Goal: Task Accomplishment & Management: Manage account settings

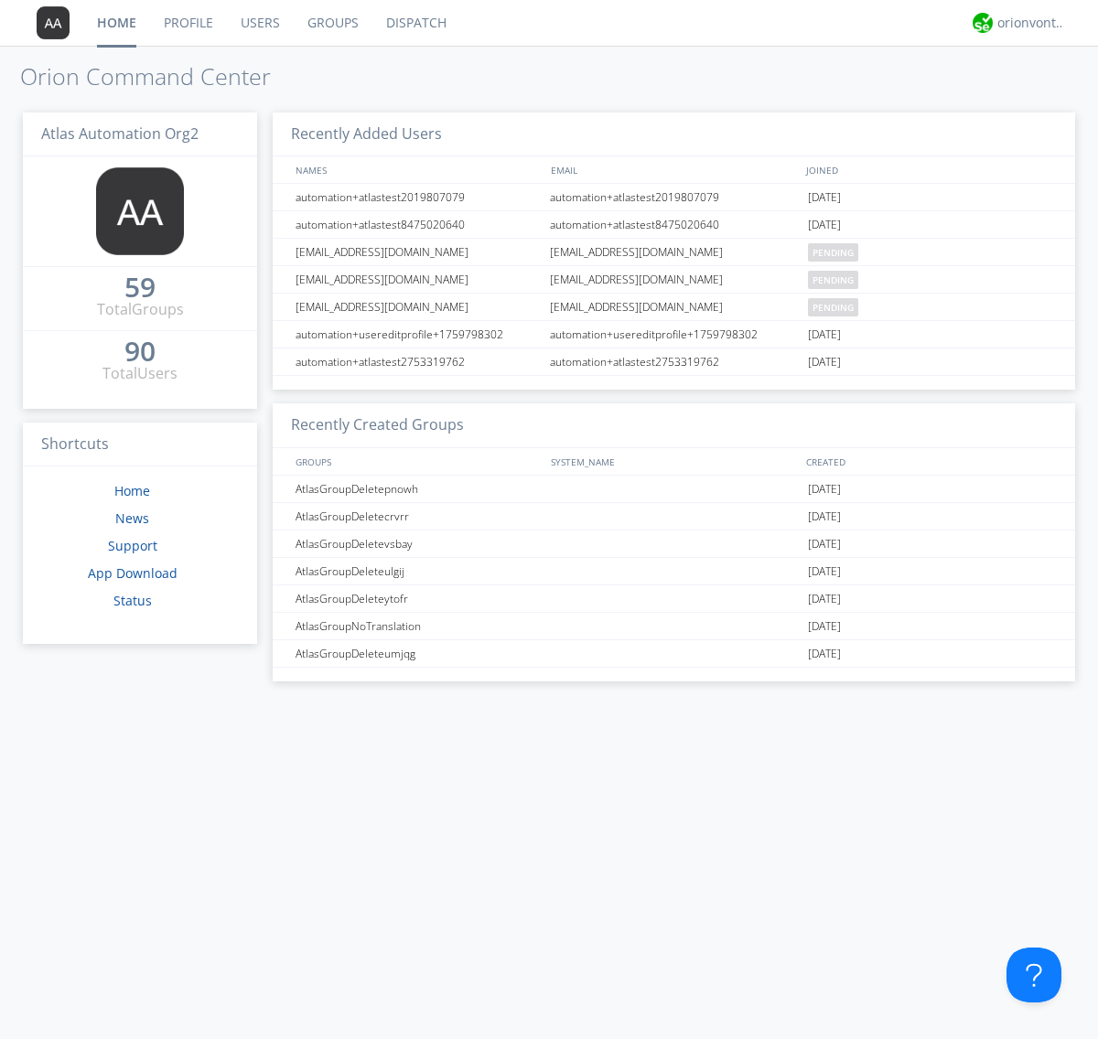
click at [259, 23] on link "Users" at bounding box center [260, 23] width 67 height 46
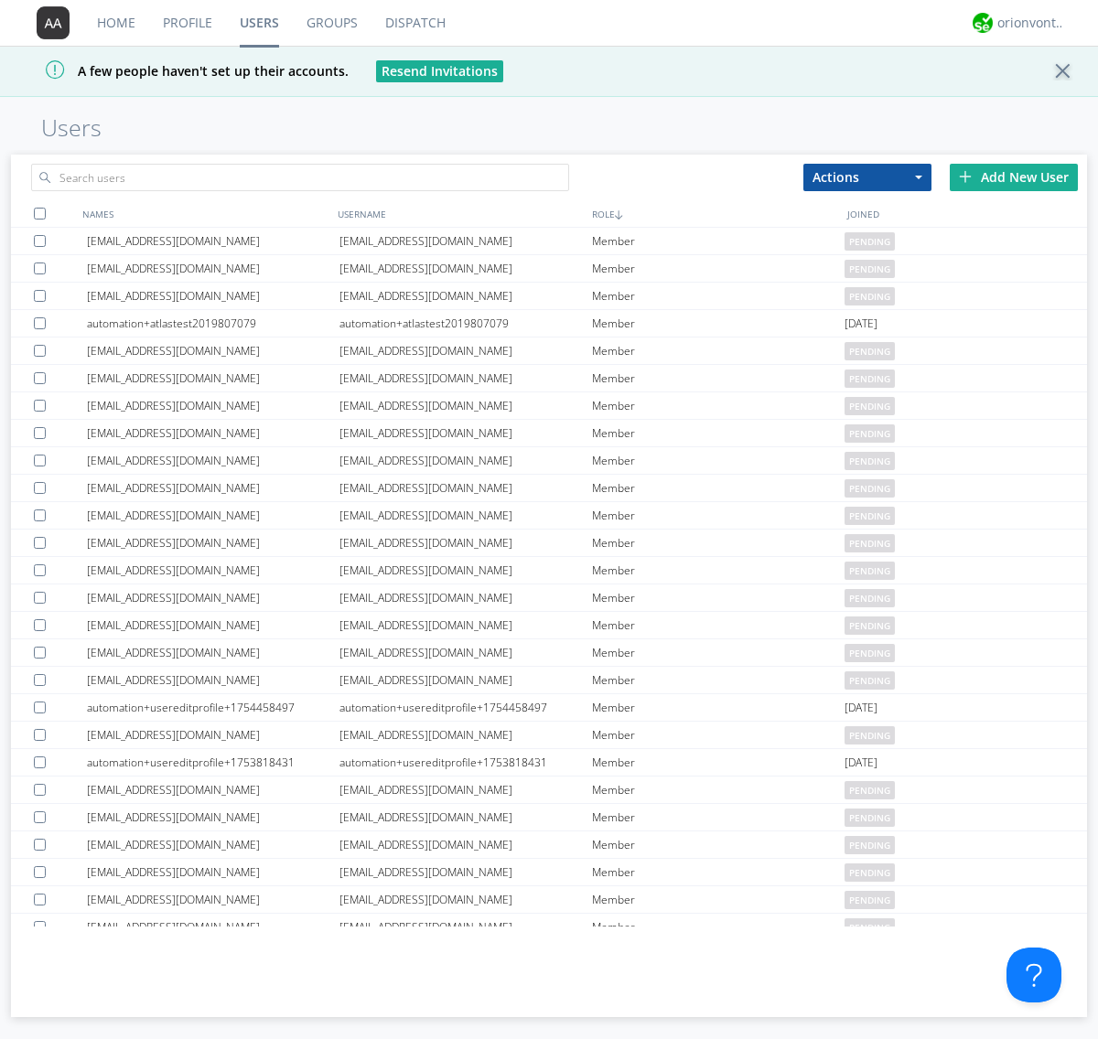
click at [1014, 177] on div "Add New User" at bounding box center [1014, 177] width 128 height 27
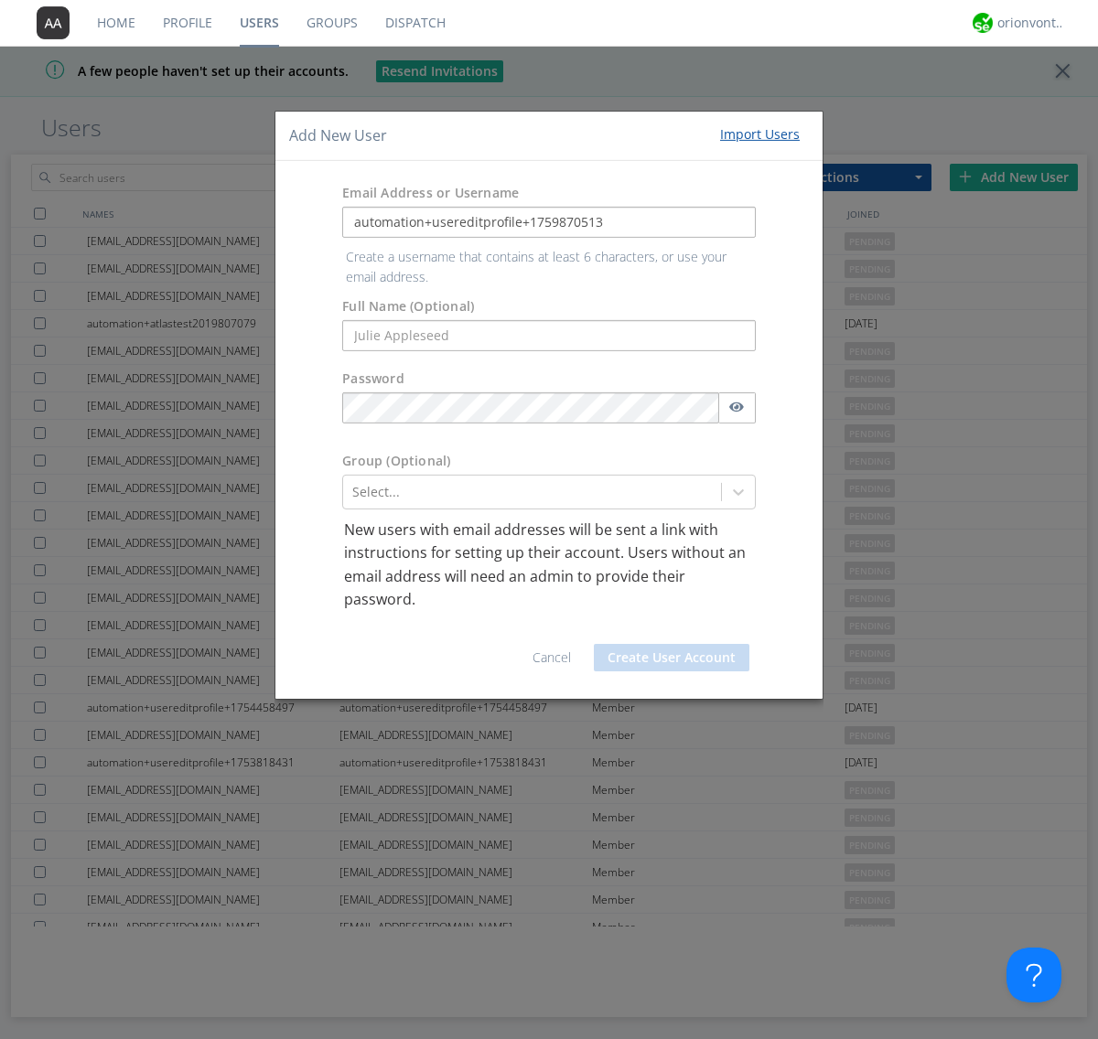
type input "automation+usereditprofile+1759870513"
click at [672, 644] on button "Create User Account" at bounding box center [672, 657] width 156 height 27
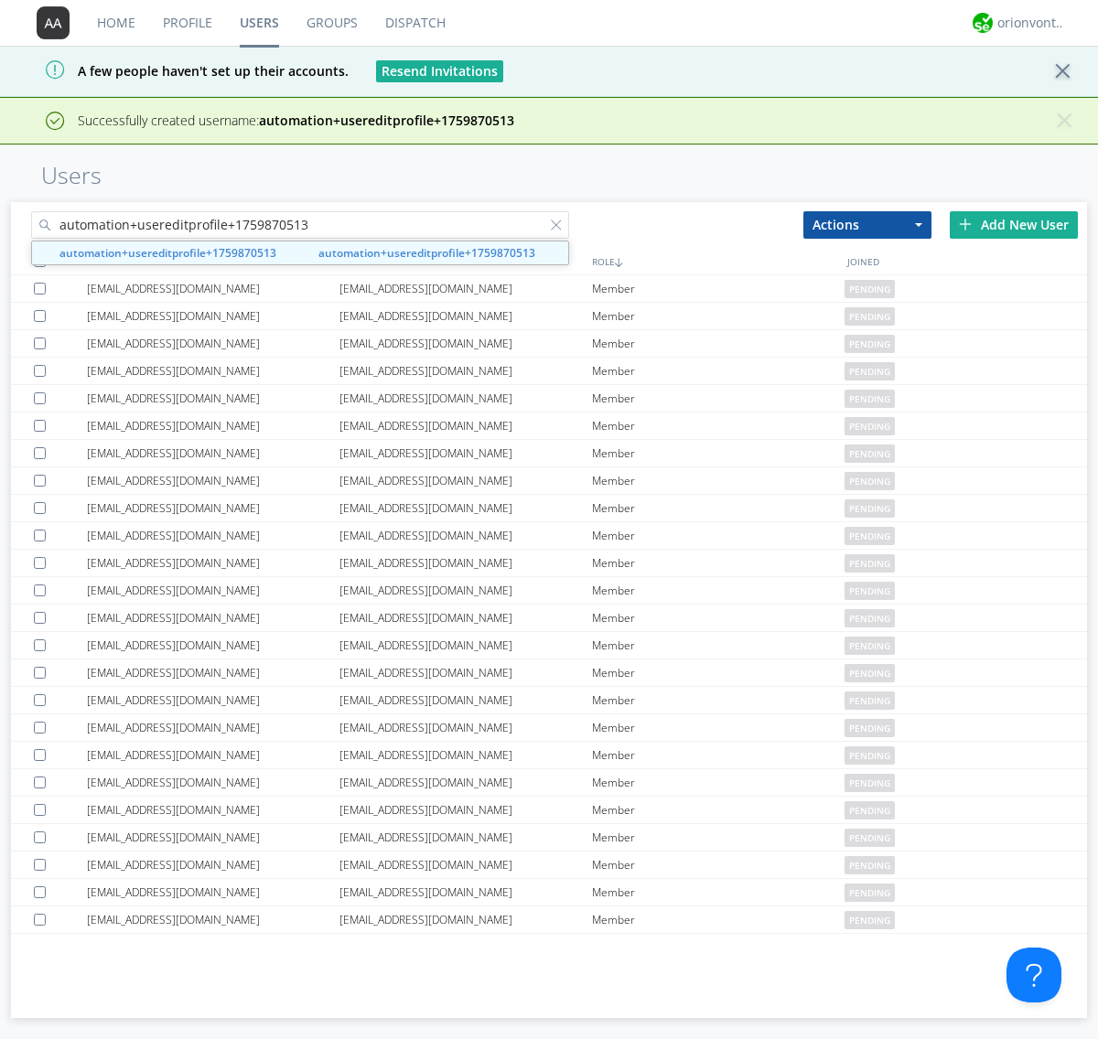
type input "automation+usereditprofile+1759870513"
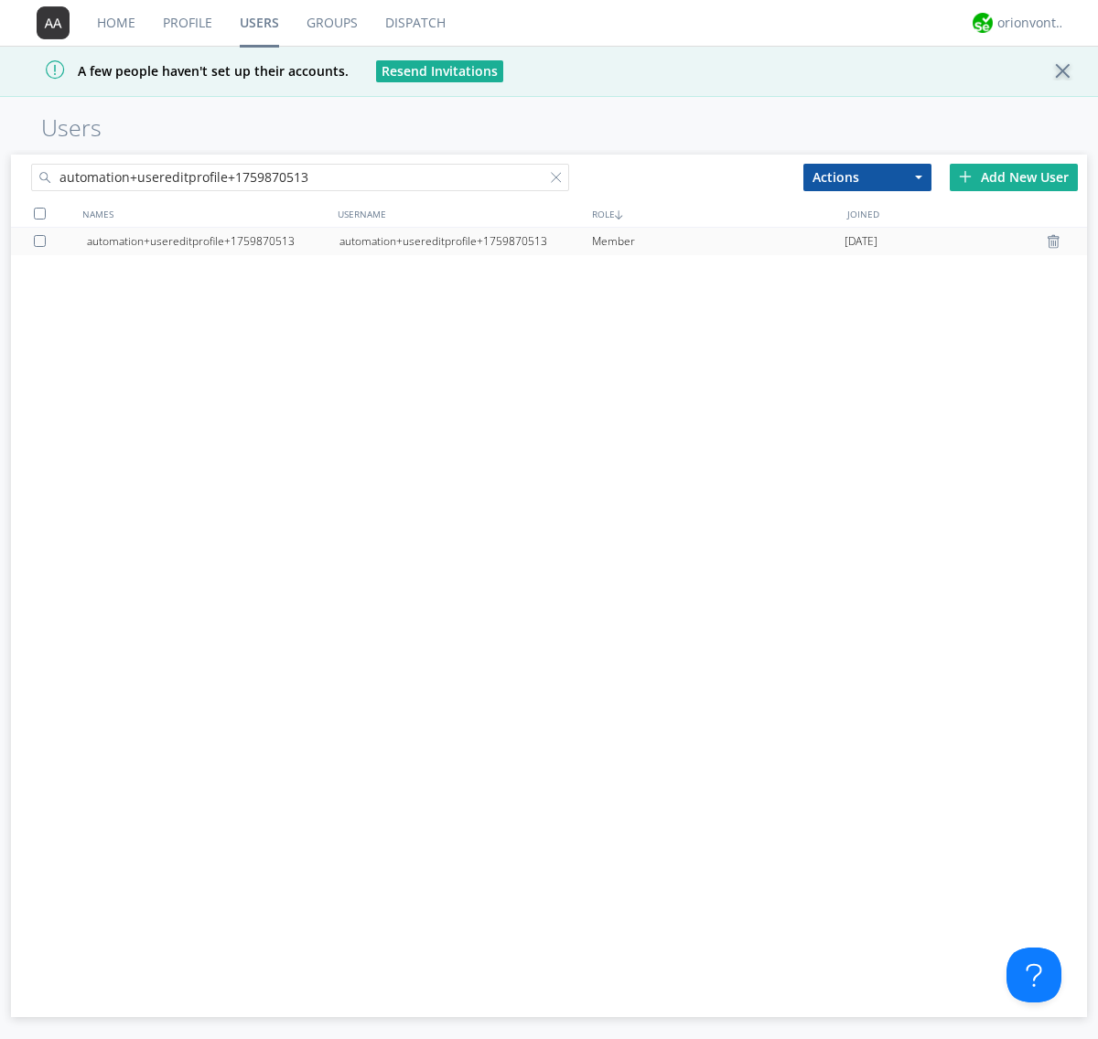
click at [465, 241] on div "automation+usereditprofile+1759870513" at bounding box center [465, 241] width 253 height 27
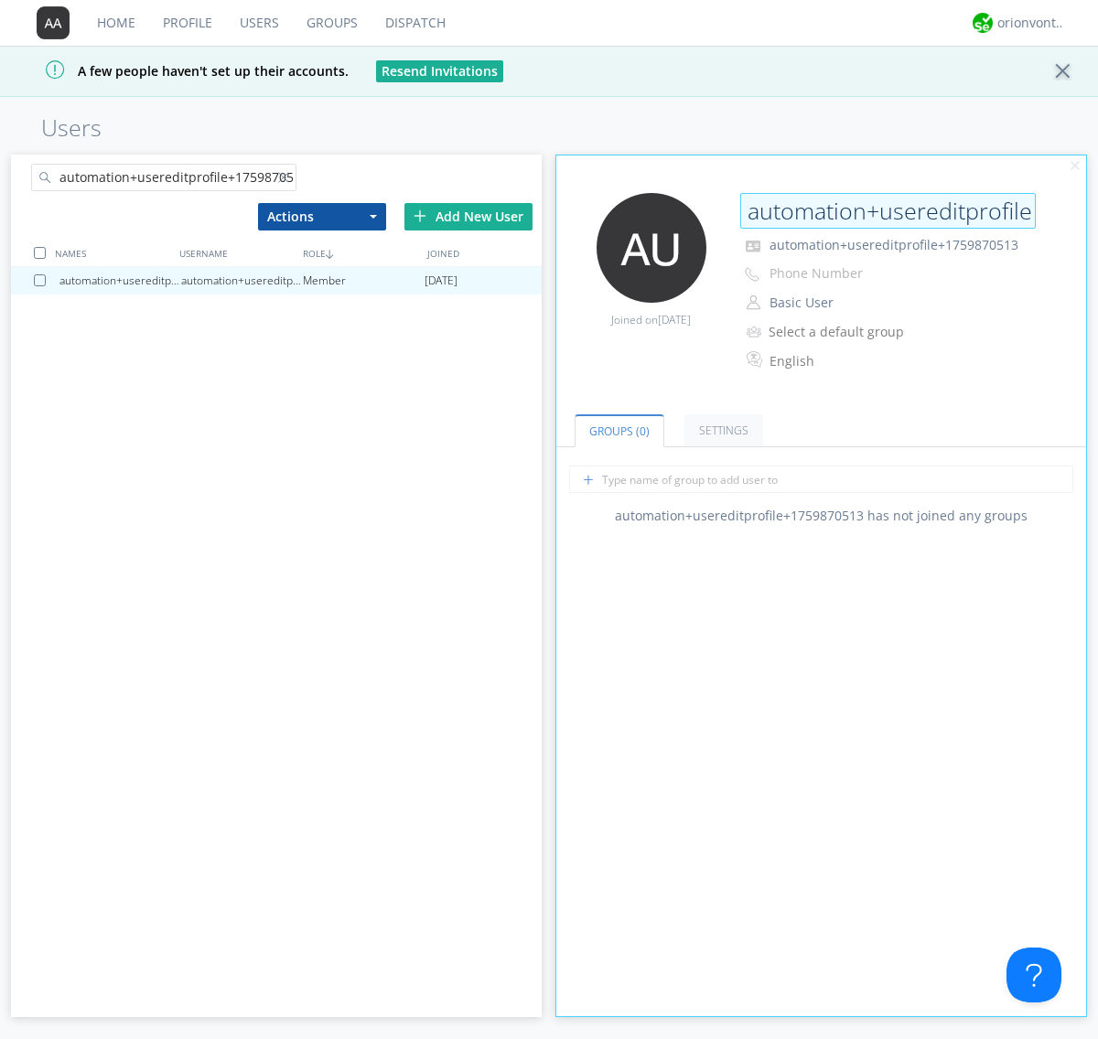
click at [887, 210] on input "automation+usereditprofile+1759870513" at bounding box center [888, 211] width 296 height 37
type input "editedautomation+usereditprofile+1759870513"
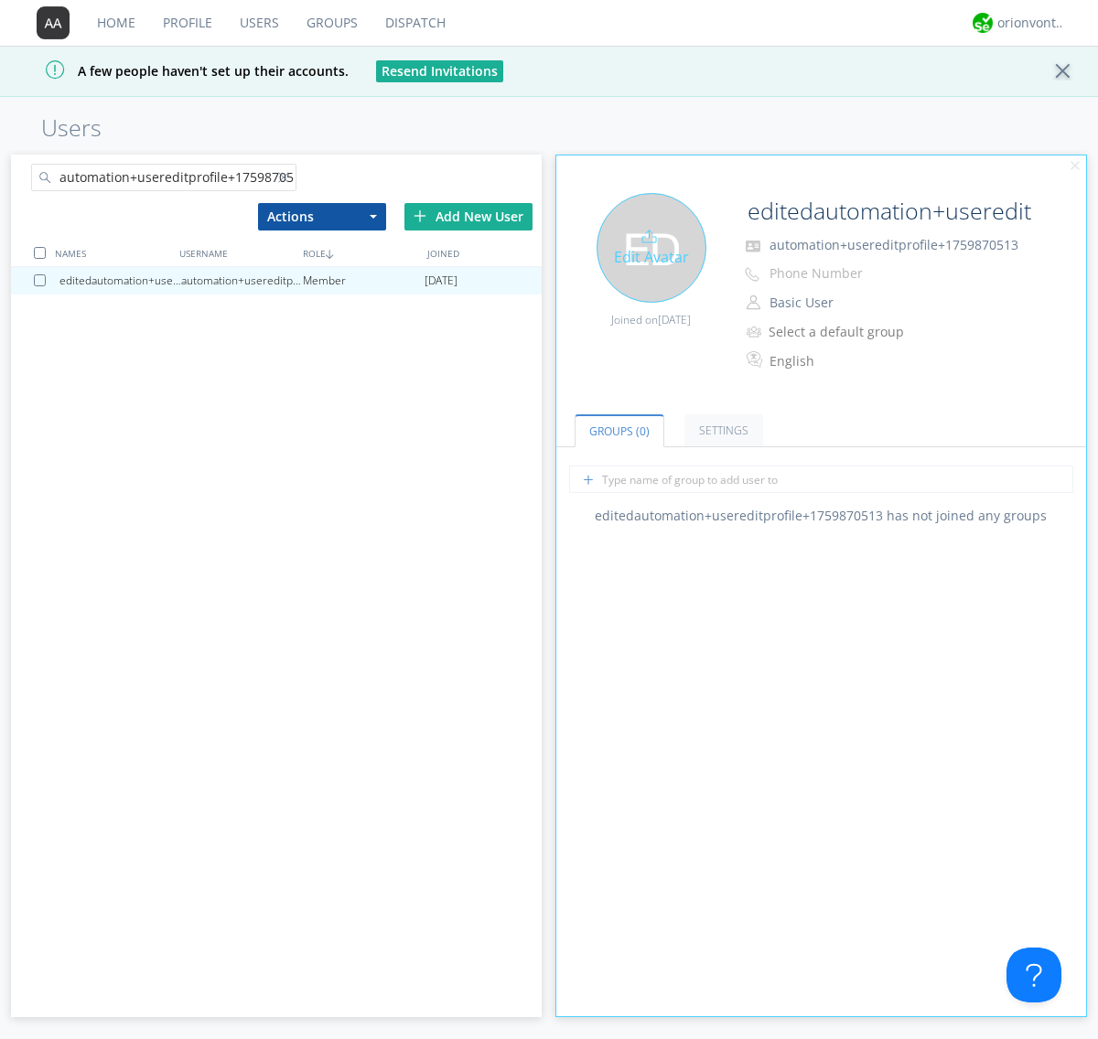
click at [650, 247] on div "Edit Avatar" at bounding box center [651, 248] width 110 height 110
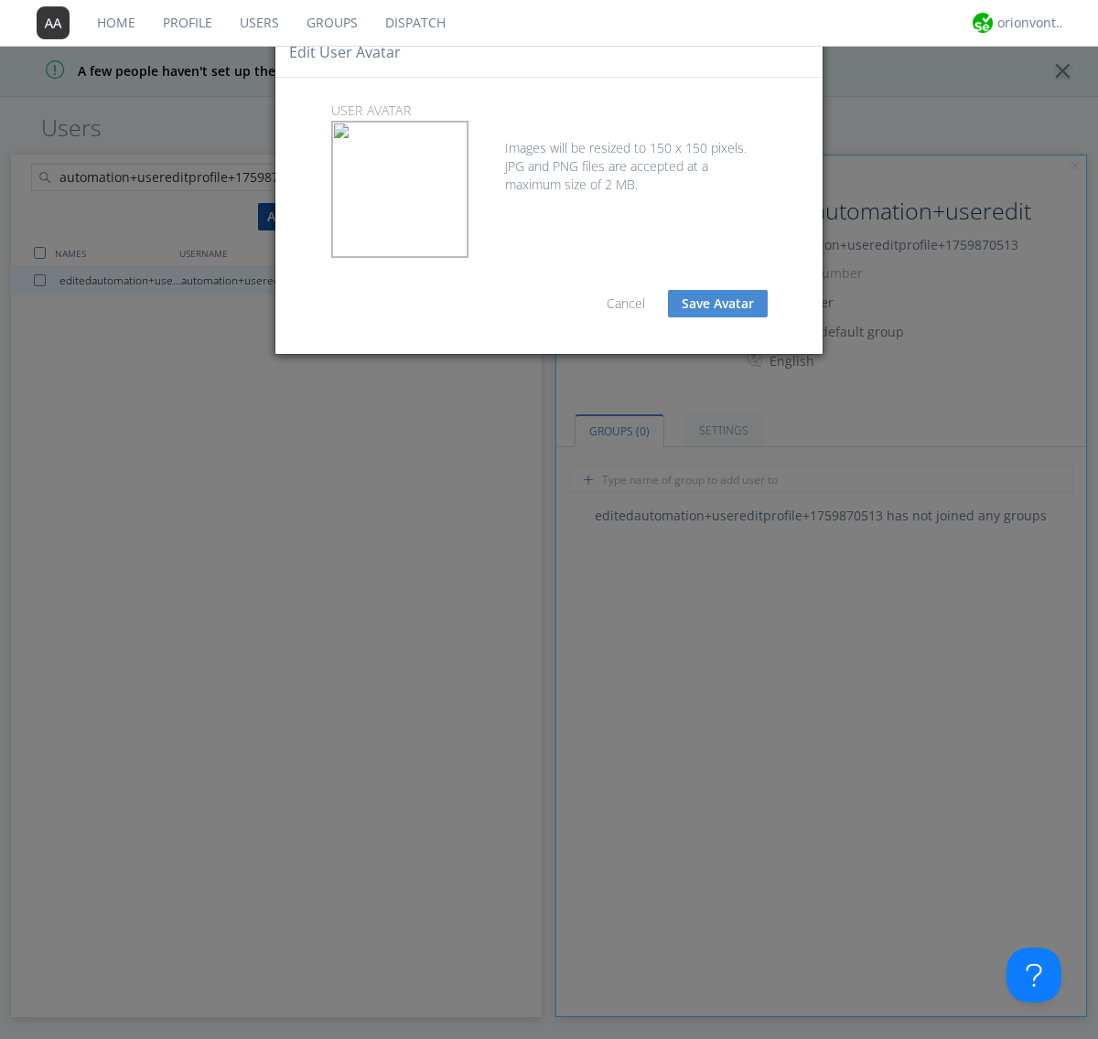
click at [717, 304] on button "Save Avatar" at bounding box center [718, 303] width 100 height 27
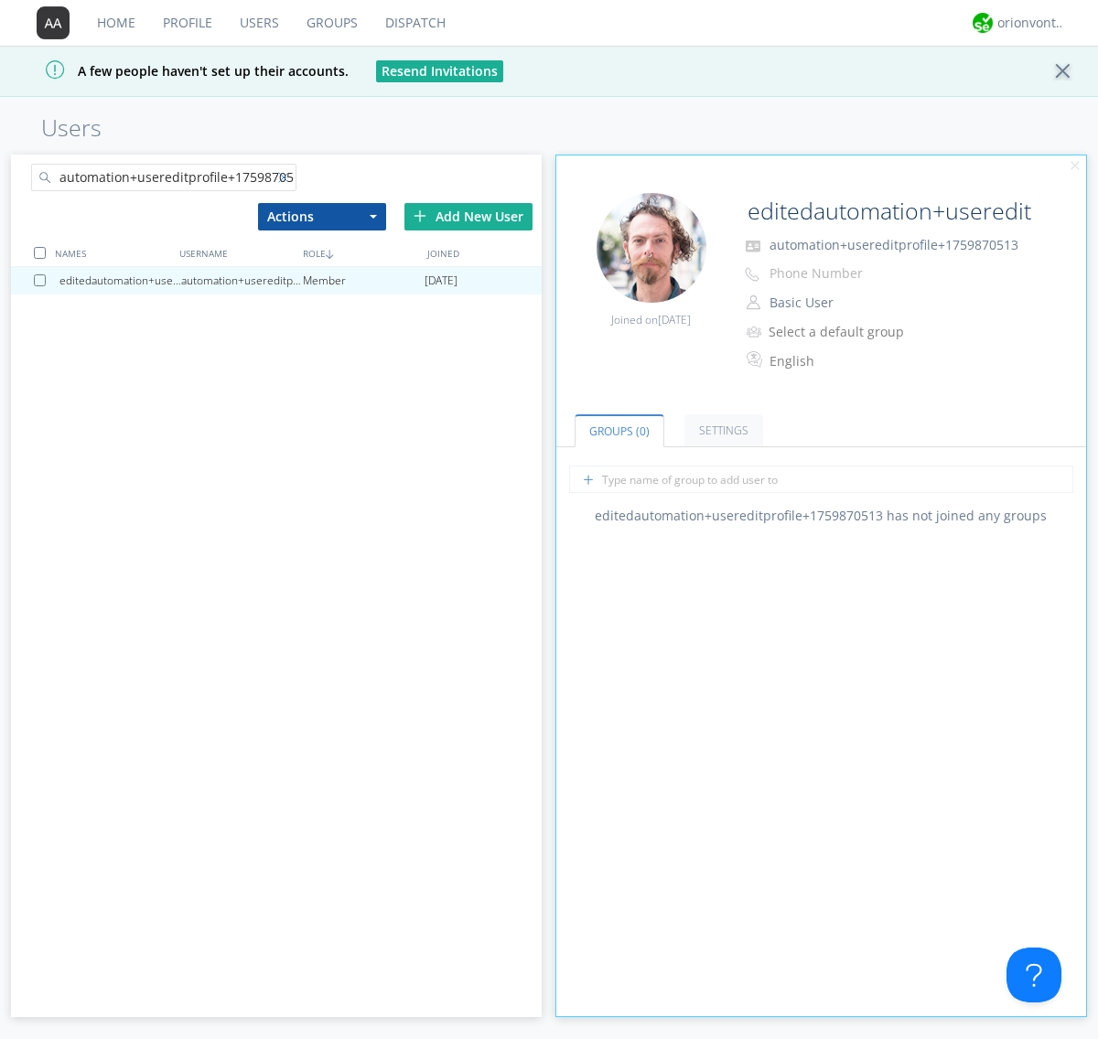
click at [286, 180] on div at bounding box center [287, 181] width 18 height 18
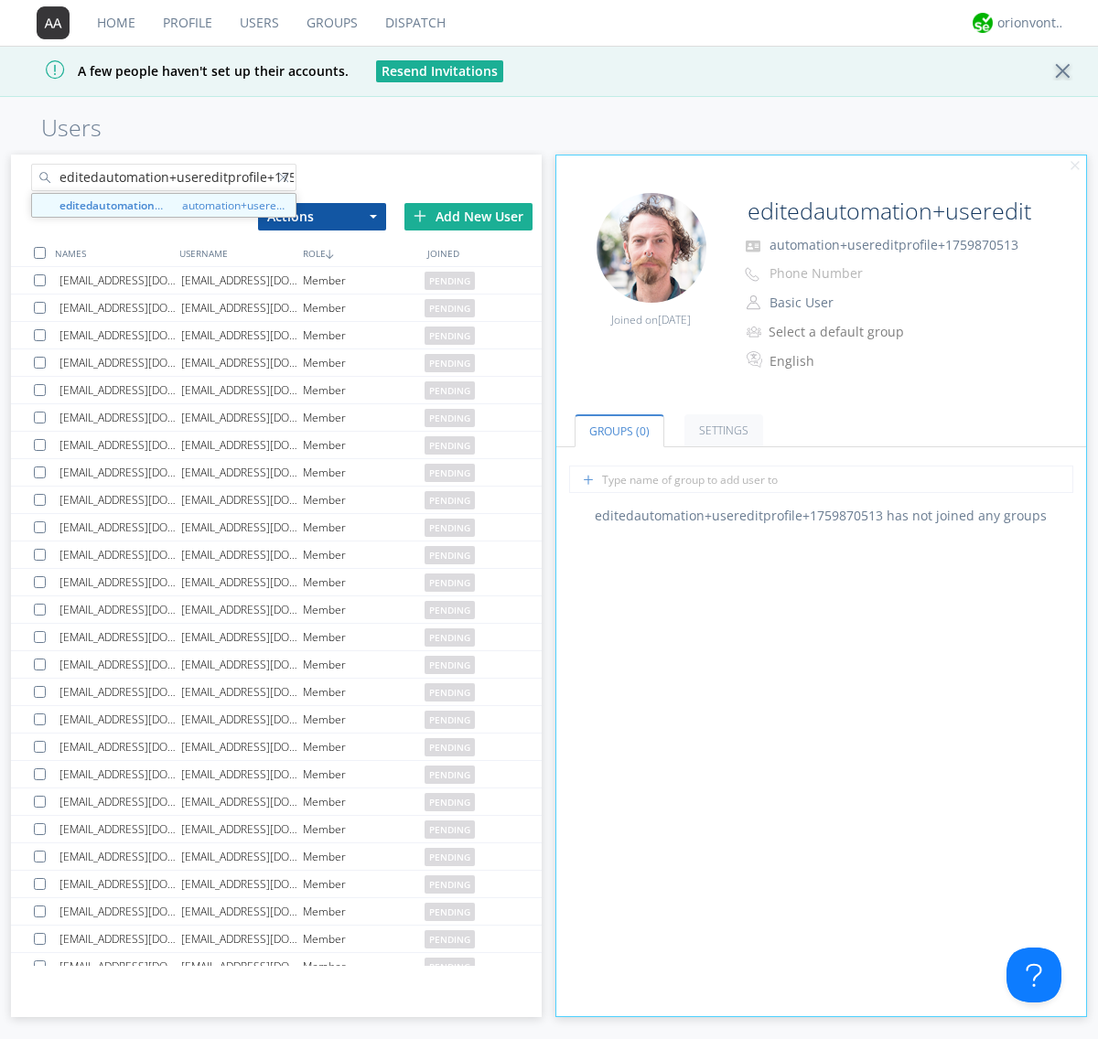
scroll to position [0, 48]
type input "editedautomation+usereditprofile+1759870513"
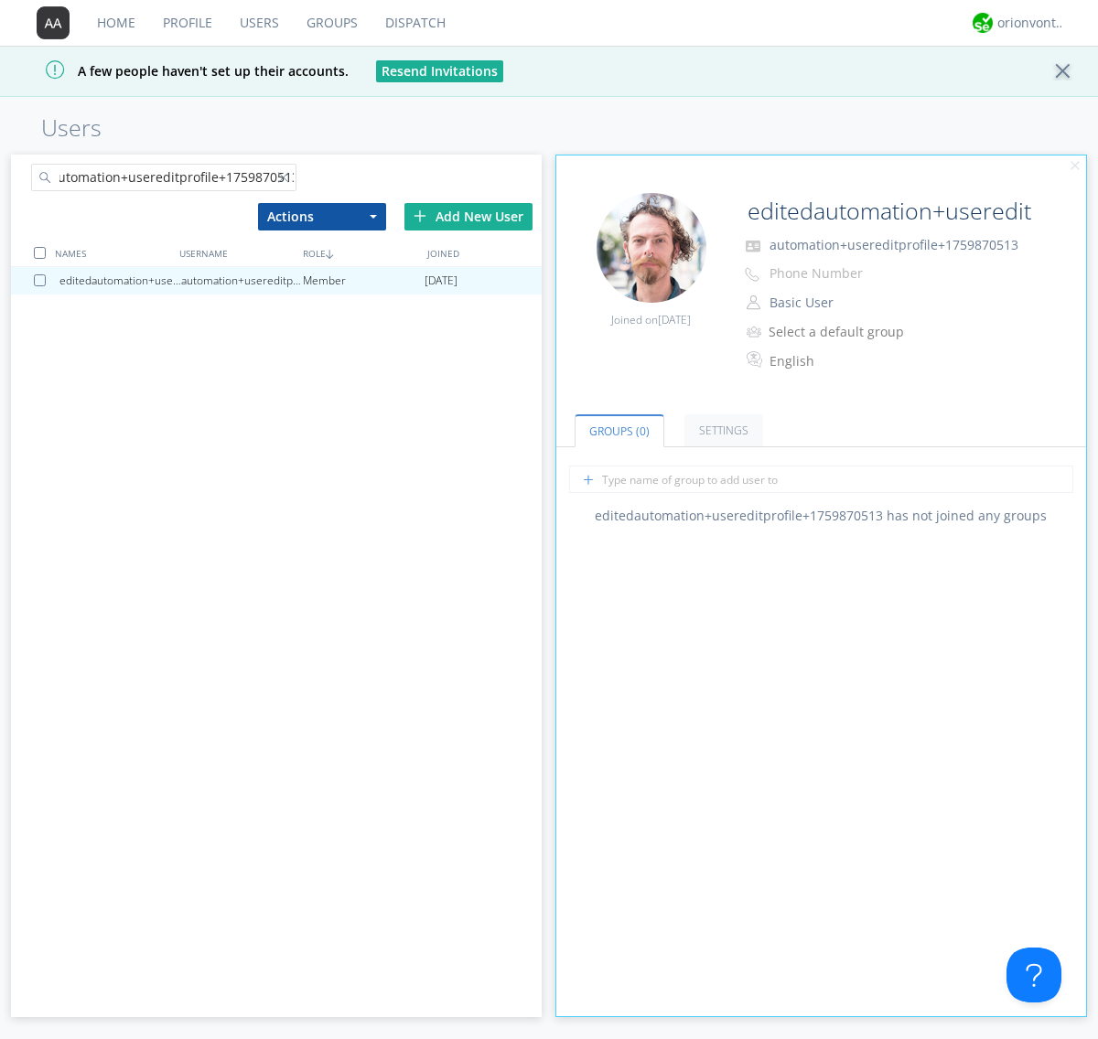
click at [39, 253] on div at bounding box center [40, 253] width 12 height 12
click at [321, 216] on button "Actions" at bounding box center [322, 216] width 128 height 27
click at [0, 0] on link "Delete User" at bounding box center [0, 0] width 0 height 0
